Goal: Task Accomplishment & Management: Use online tool/utility

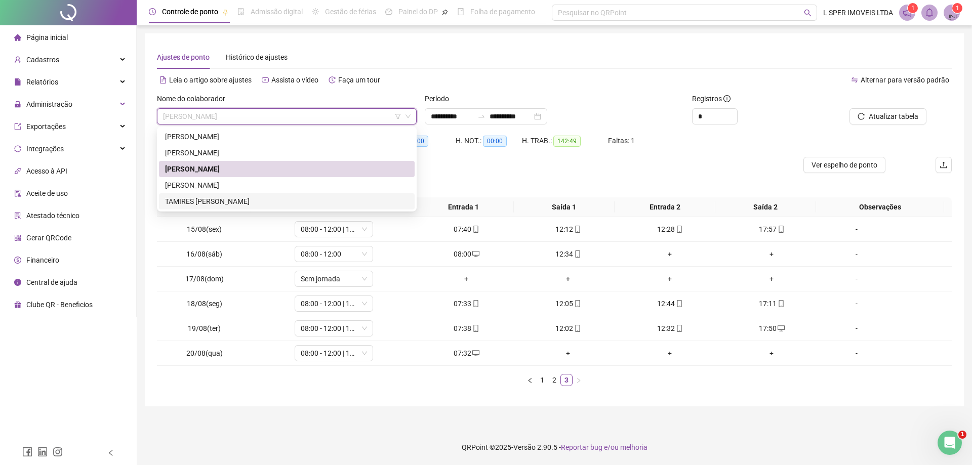
click at [265, 199] on div "TAMIRES [PERSON_NAME]" at bounding box center [287, 201] width 244 height 11
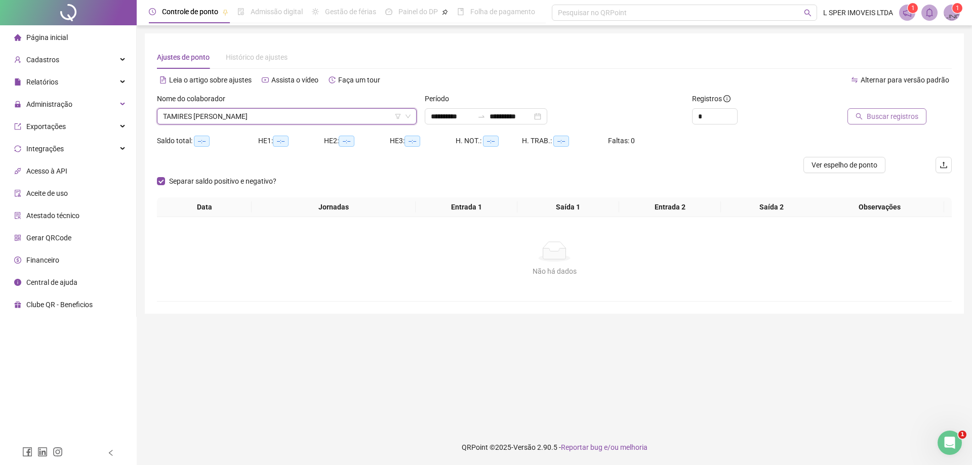
click at [872, 110] on button "Buscar registros" at bounding box center [887, 116] width 79 height 16
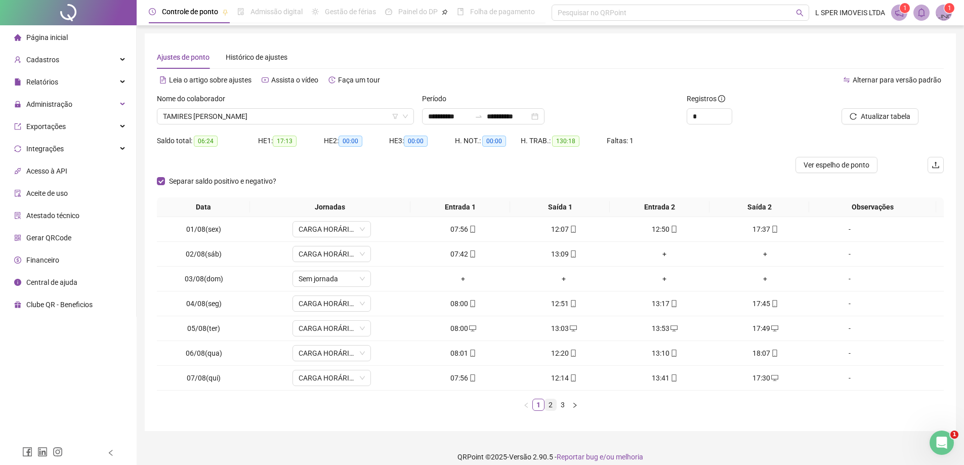
click at [552, 406] on link "2" at bounding box center [550, 404] width 11 height 11
click at [559, 403] on link "3" at bounding box center [562, 404] width 11 height 11
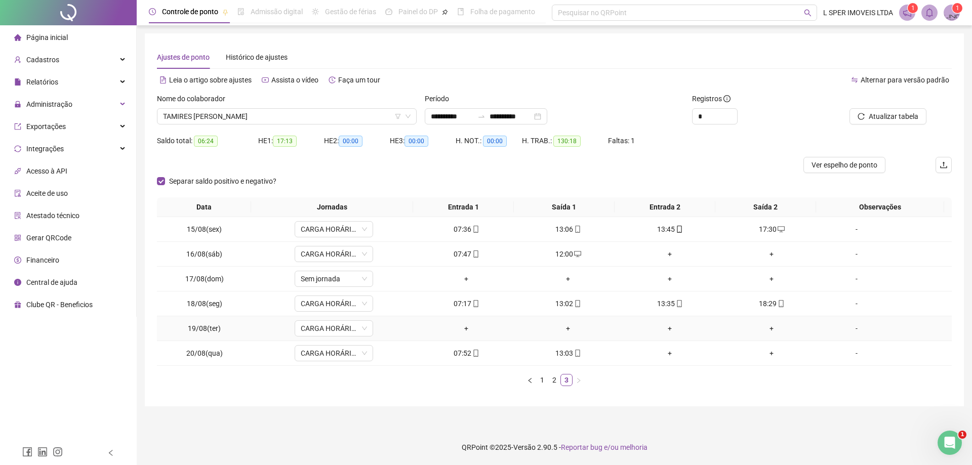
click at [466, 331] on div "+" at bounding box center [467, 328] width 94 height 11
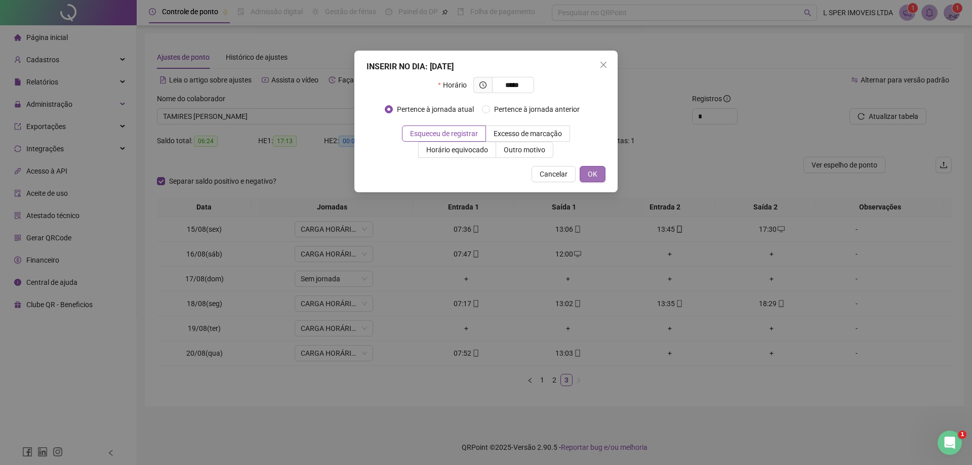
type input "*****"
click at [598, 179] on button "OK" at bounding box center [593, 174] width 26 height 16
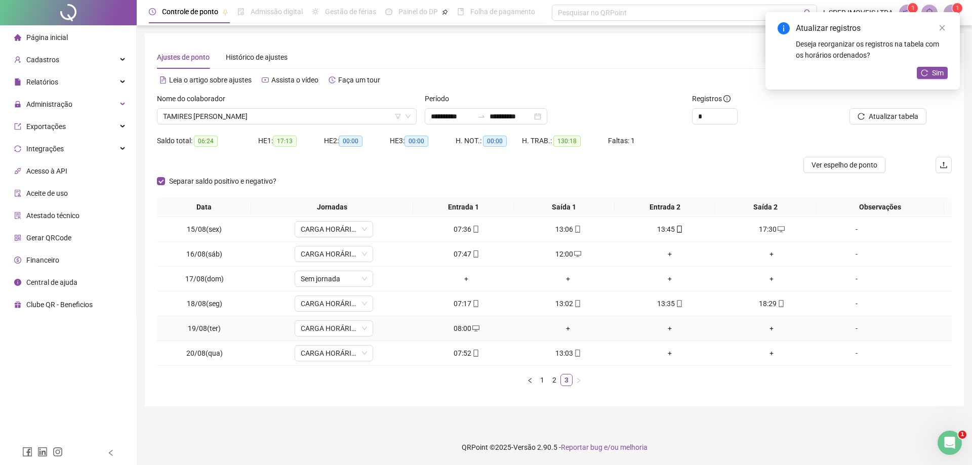
click at [566, 331] on div "+" at bounding box center [568, 328] width 94 height 11
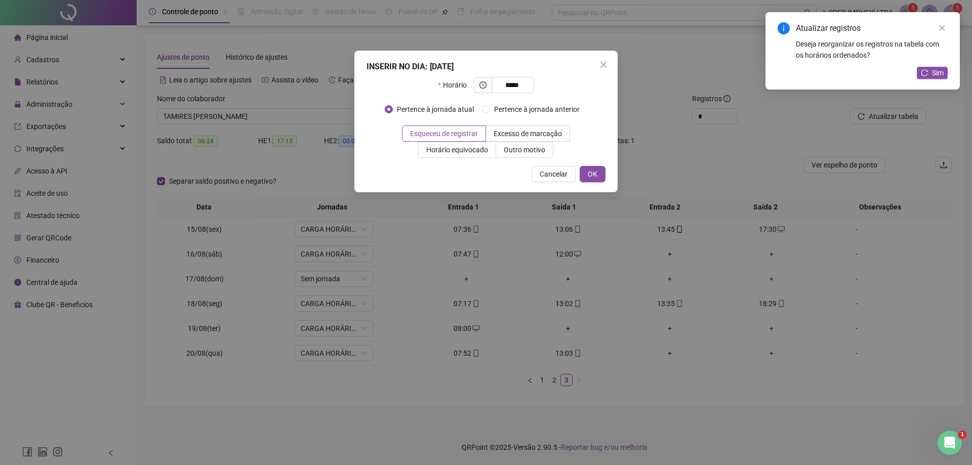
type input "*****"
drag, startPoint x: 591, startPoint y: 190, endPoint x: 592, endPoint y: 184, distance: 6.8
click at [591, 186] on div "INSERIR NO DIA : [DATE] Horário ***** Pertence à jornada atual Pertence à jorna…" at bounding box center [485, 122] width 263 height 142
click at [593, 181] on button "OK" at bounding box center [593, 174] width 26 height 16
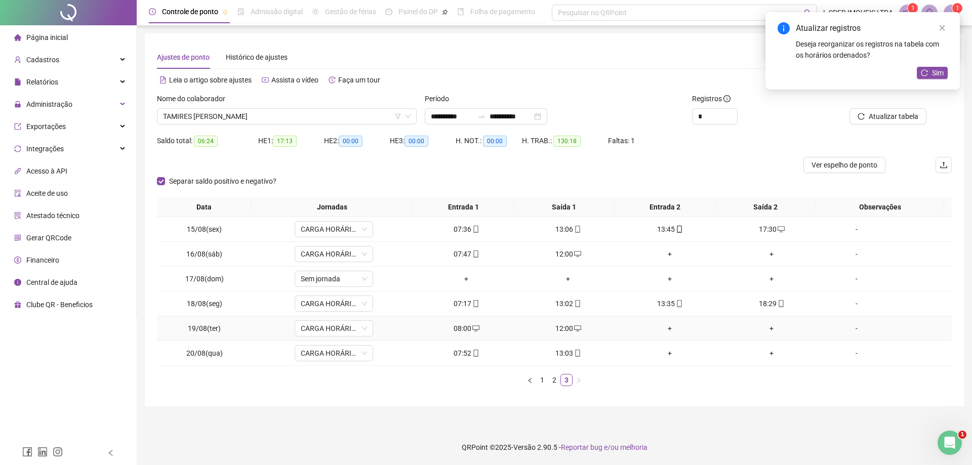
click at [669, 326] on div "+" at bounding box center [670, 328] width 94 height 11
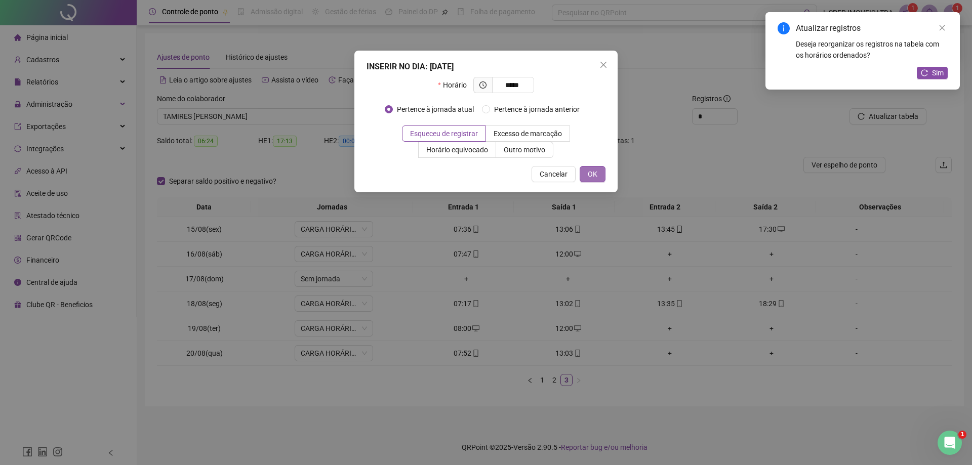
type input "*****"
drag, startPoint x: 590, startPoint y: 172, endPoint x: 683, endPoint y: 283, distance: 144.5
click at [590, 173] on span "OK" at bounding box center [593, 174] width 10 height 11
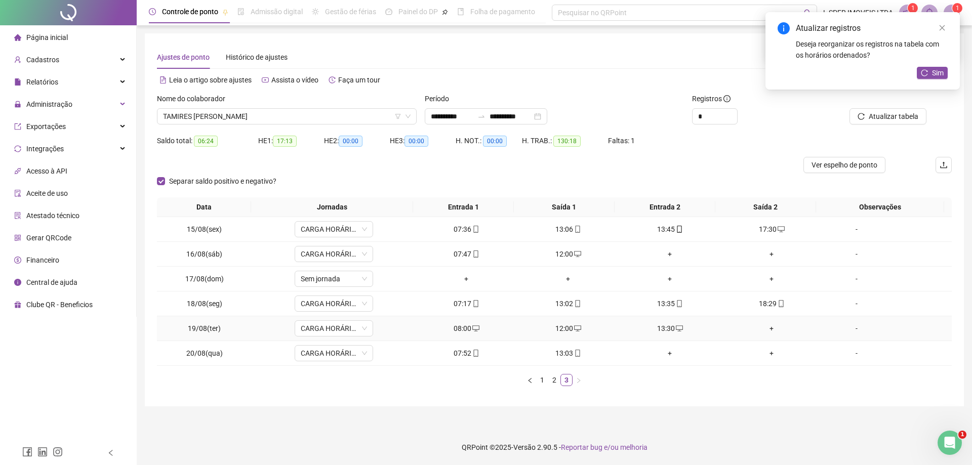
click at [772, 329] on div "+" at bounding box center [772, 328] width 94 height 11
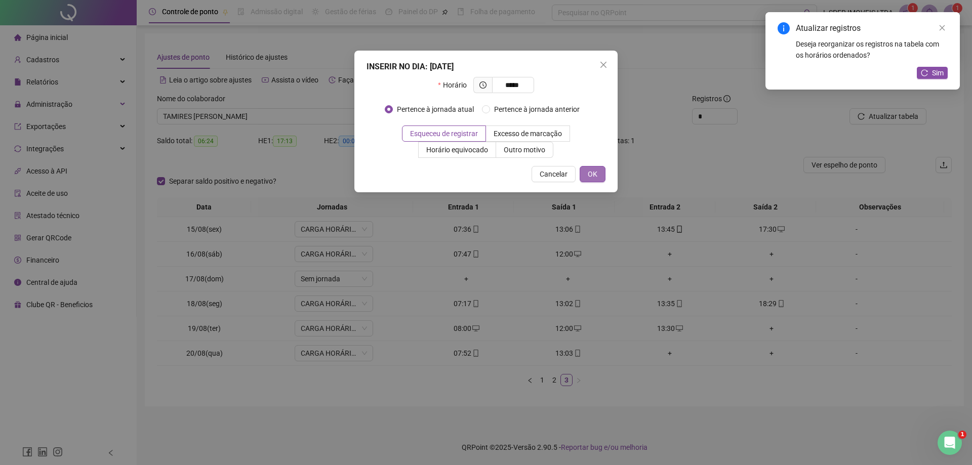
type input "*****"
click at [591, 173] on span "OK" at bounding box center [593, 174] width 10 height 11
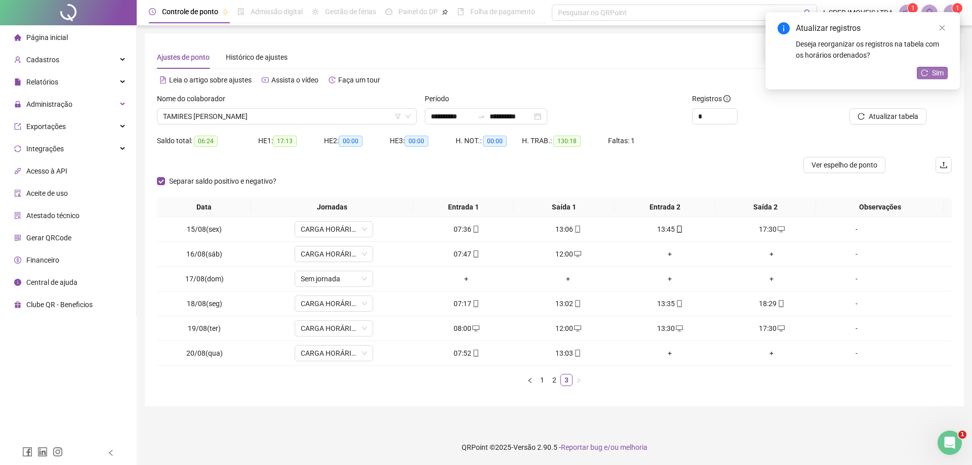
click at [923, 71] on icon "reload" at bounding box center [924, 72] width 7 height 7
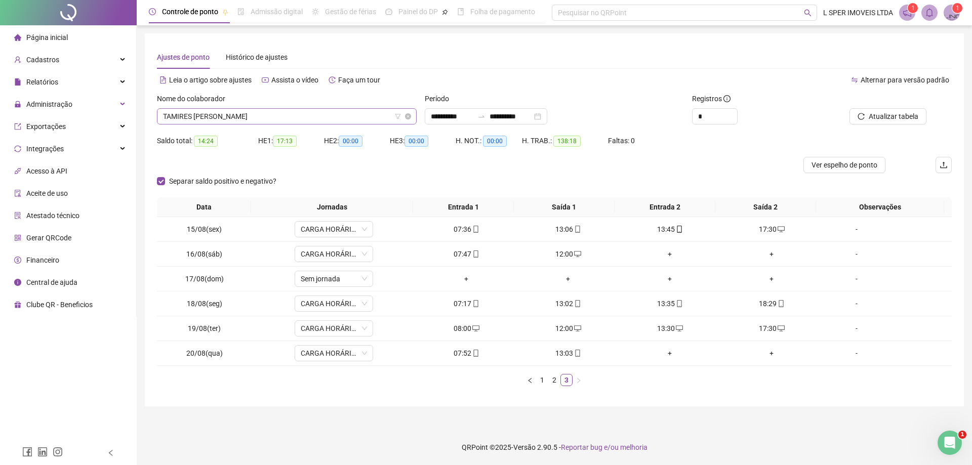
click at [245, 116] on span "TAMIRES [PERSON_NAME]" at bounding box center [287, 116] width 248 height 15
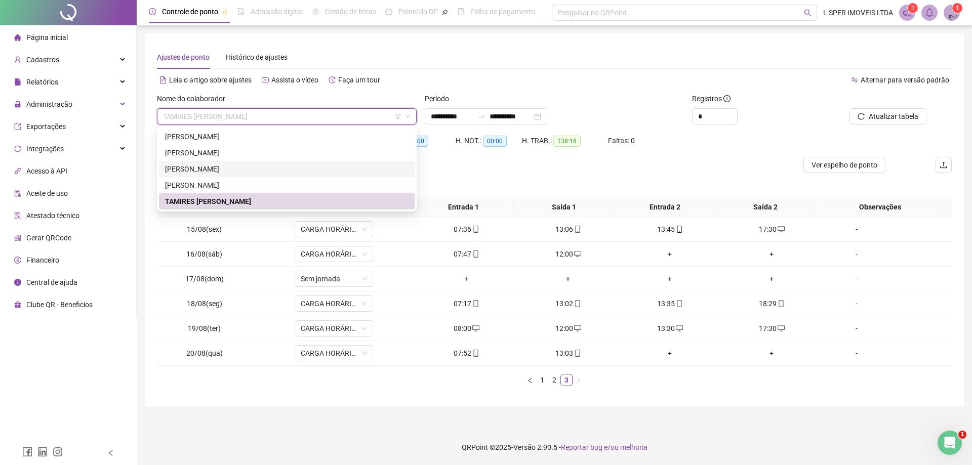
click at [204, 175] on div "[PERSON_NAME]" at bounding box center [287, 169] width 256 height 16
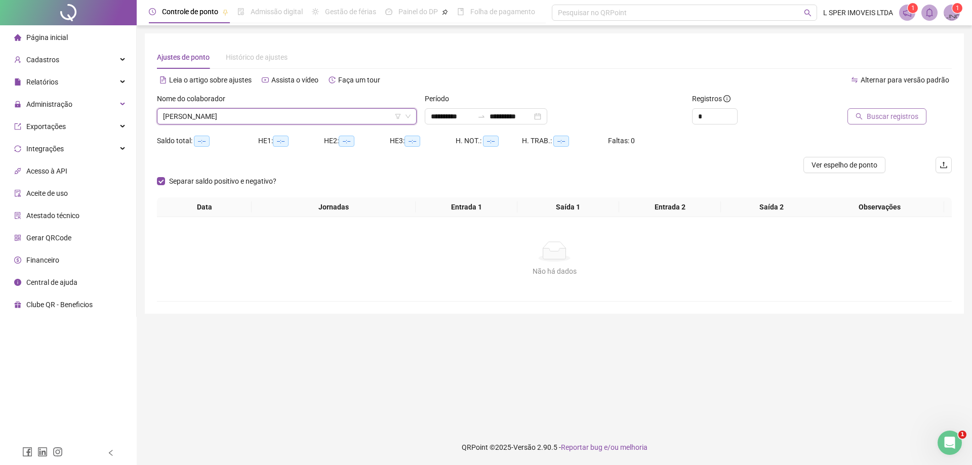
click at [885, 115] on span "Buscar registros" at bounding box center [893, 116] width 52 height 11
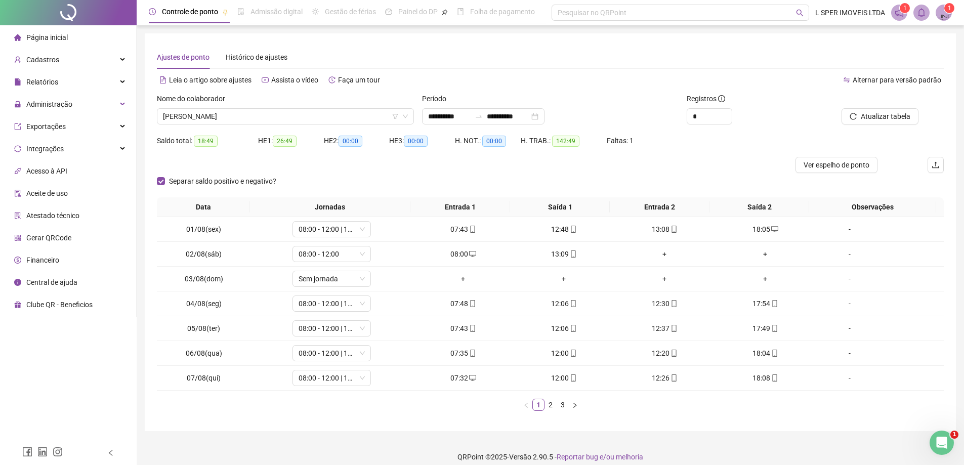
click at [251, 174] on div "Separar saldo positivo e negativo?" at bounding box center [230, 181] width 147 height 16
click at [250, 179] on span "Separar saldo positivo e negativo?" at bounding box center [222, 181] width 115 height 11
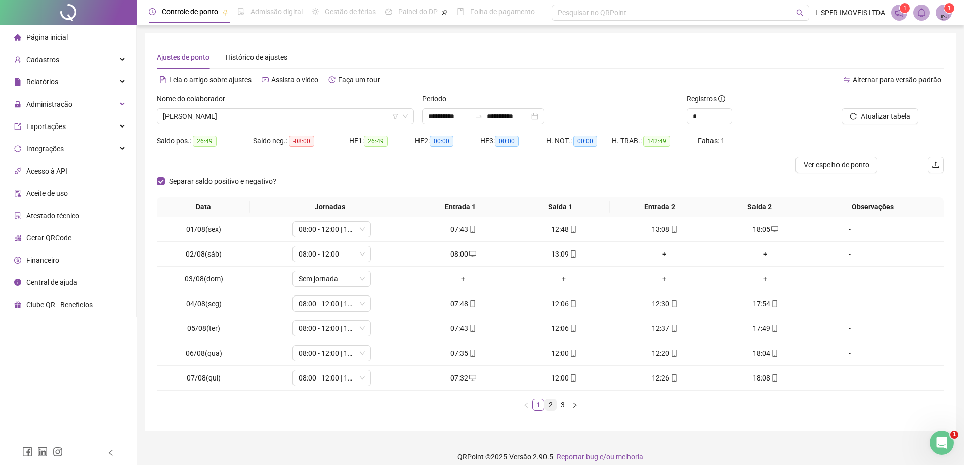
click at [552, 407] on link "2" at bounding box center [550, 404] width 11 height 11
click at [562, 405] on link "3" at bounding box center [562, 404] width 11 height 11
